Goal: Answer question/provide support

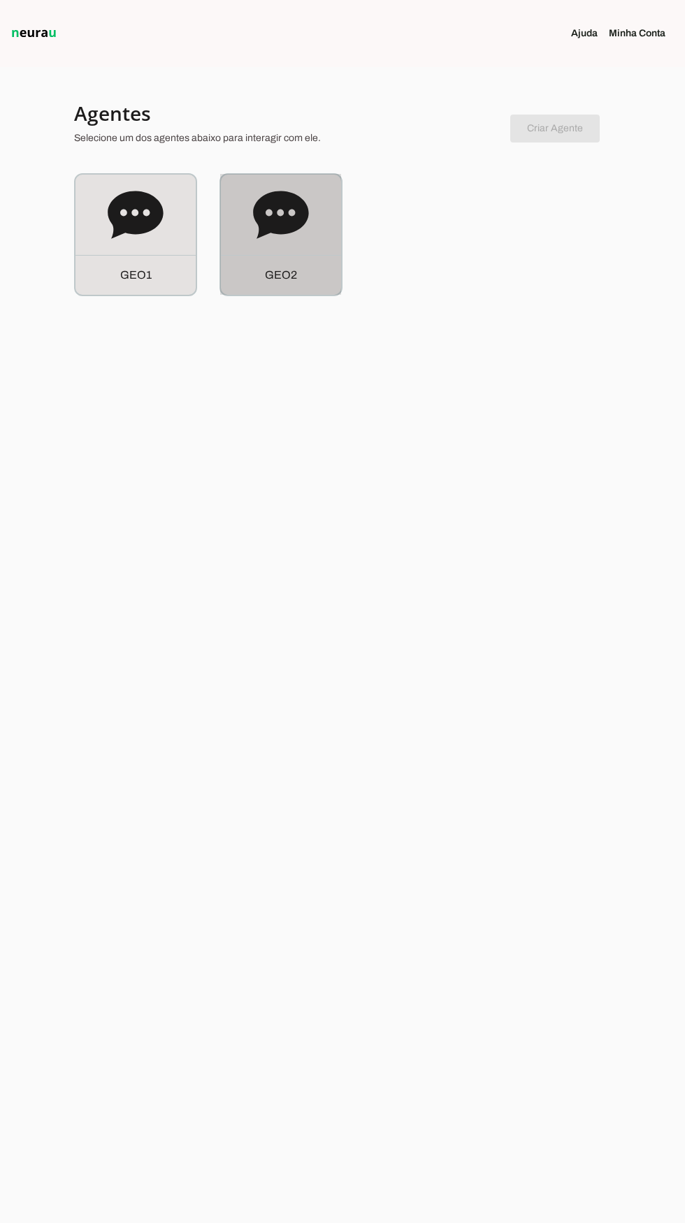
click at [300, 232] on icon at bounding box center [281, 215] width 56 height 56
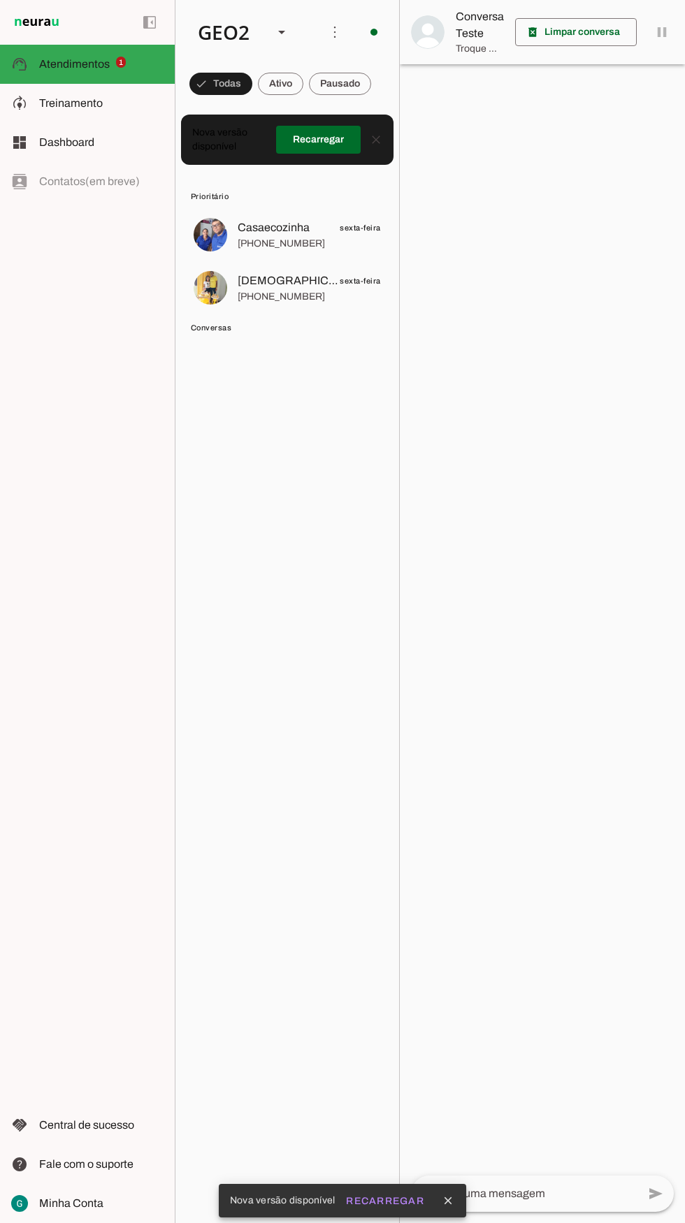
click at [277, 303] on div at bounding box center [309, 288] width 143 height 34
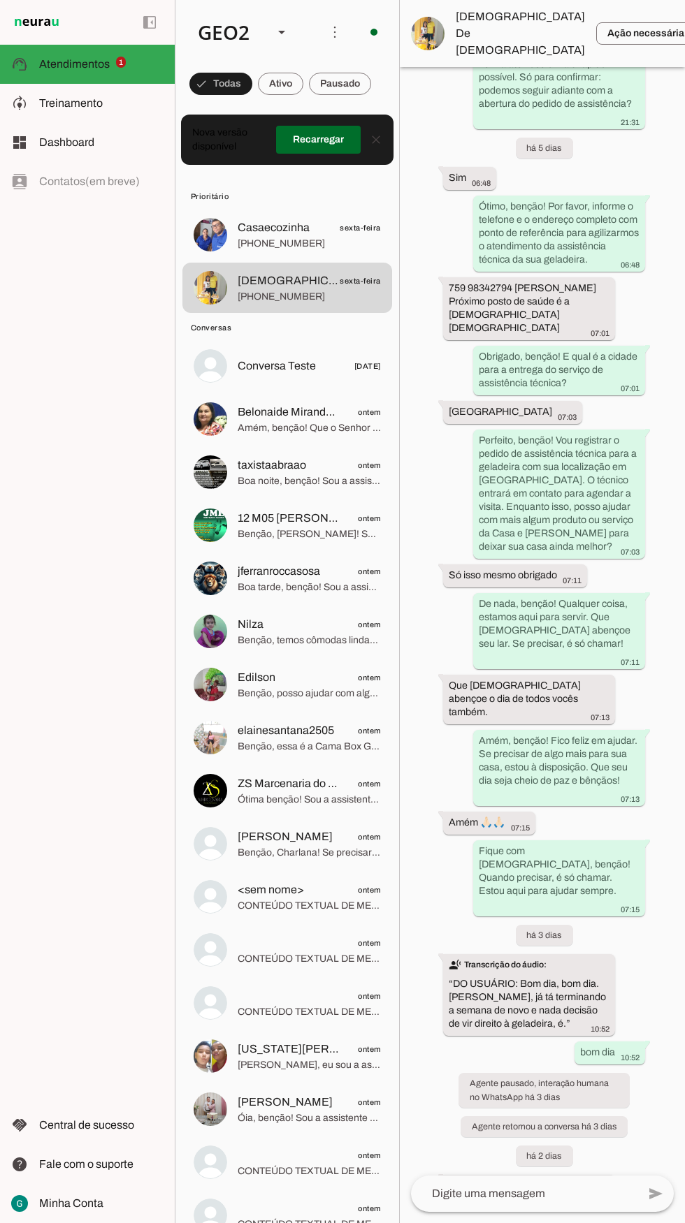
click at [349, 99] on span at bounding box center [340, 84] width 62 height 34
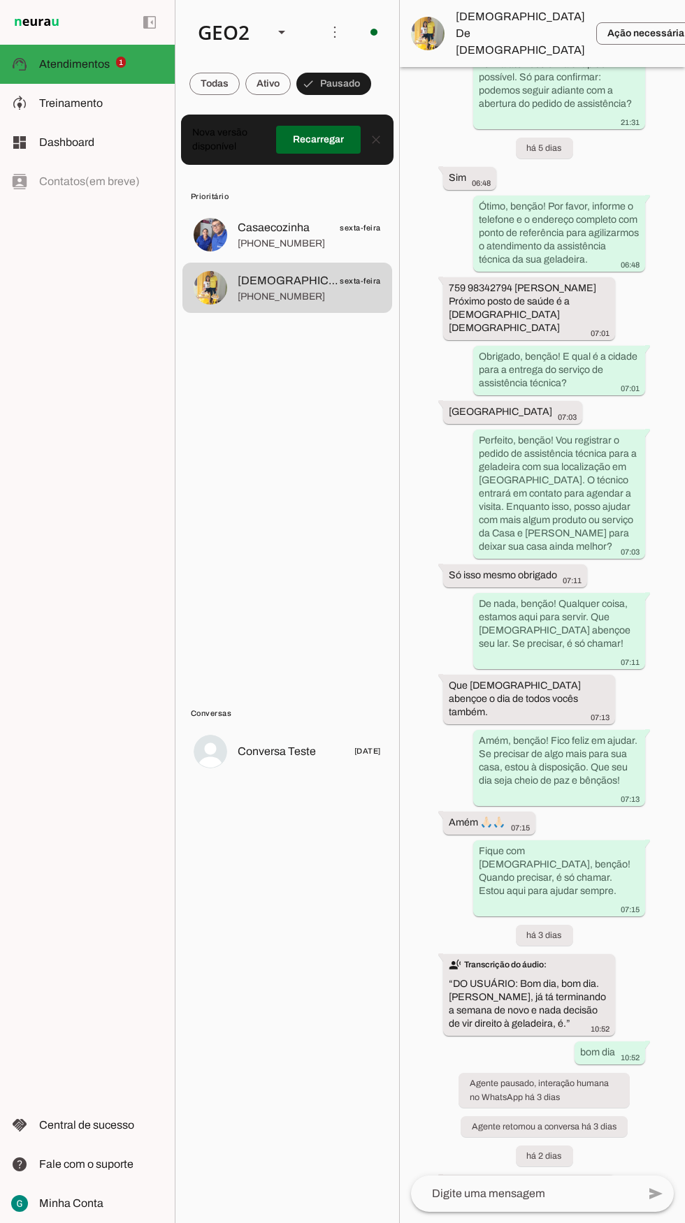
click at [213, 87] on span at bounding box center [214, 84] width 50 height 34
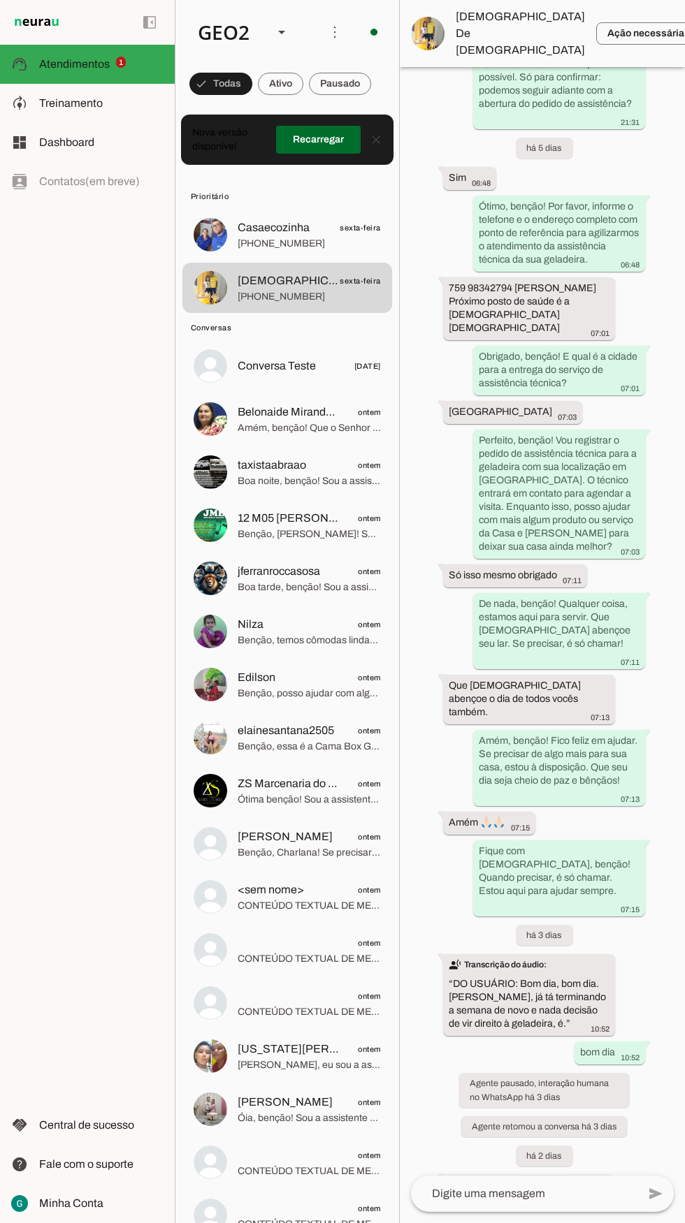
click at [289, 647] on span "Benção, temos cômodas lindas e resistentes! Por exemplo, a Cômoda Larissa 2 por…" at bounding box center [309, 641] width 143 height 14
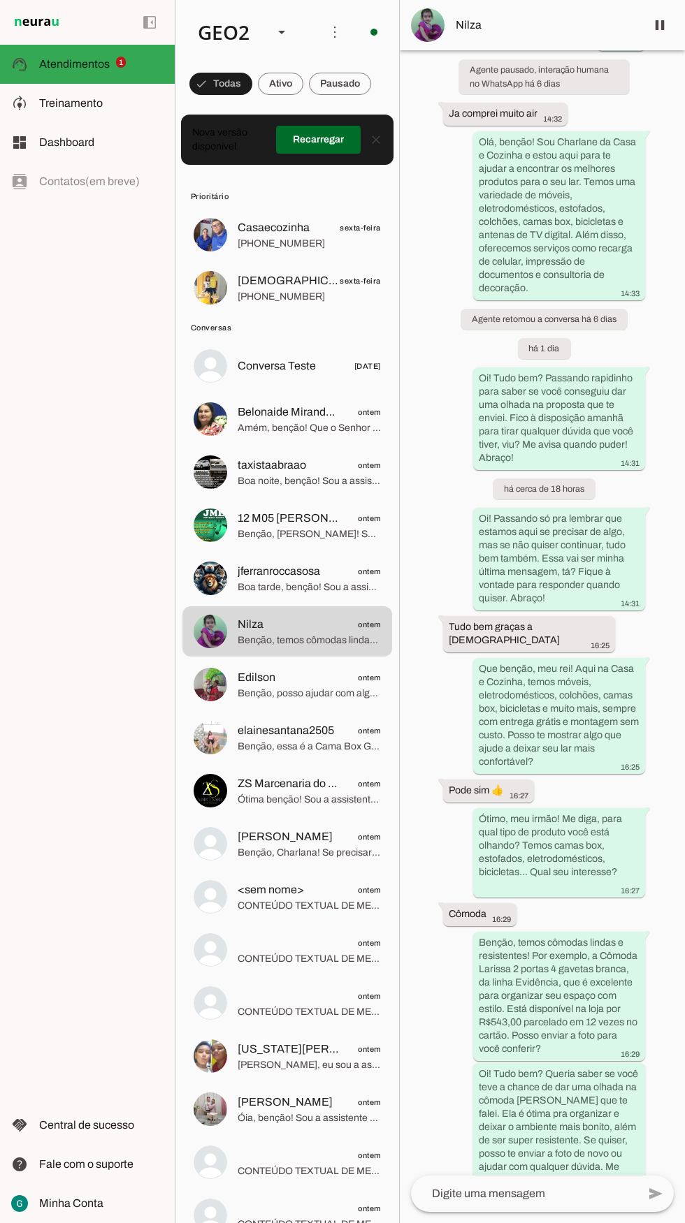
scroll to position [164, 0]
